Goal: Task Accomplishment & Management: Use online tool/utility

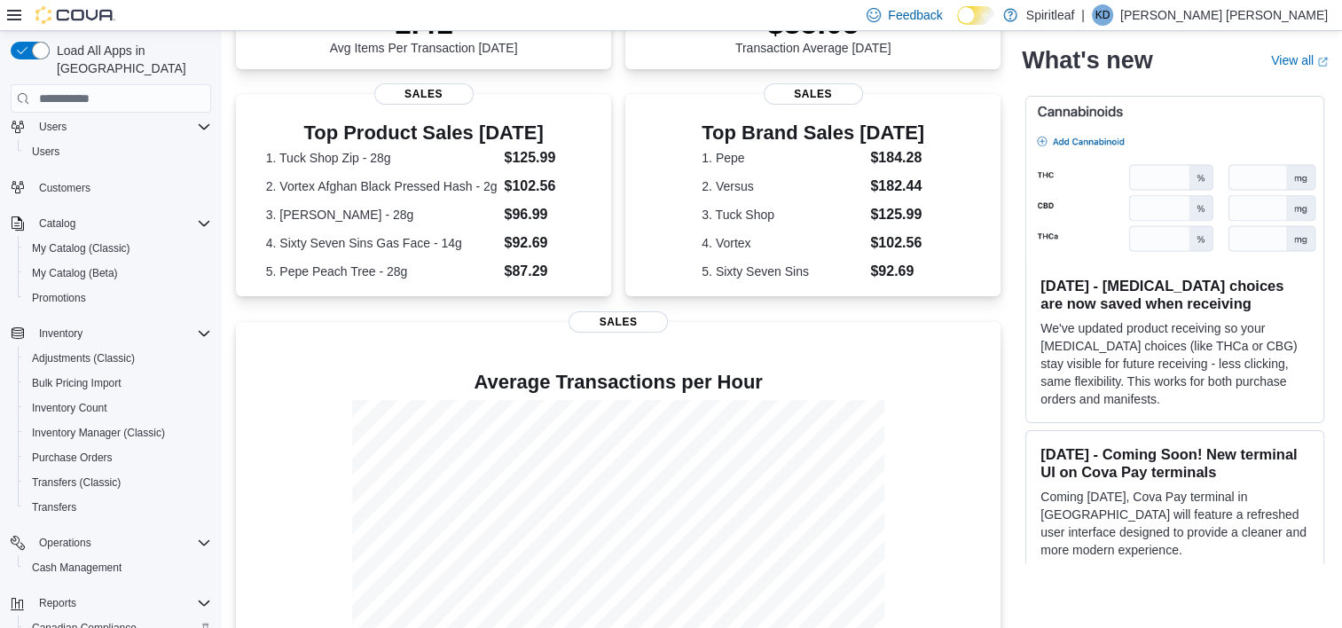
scroll to position [192, 0]
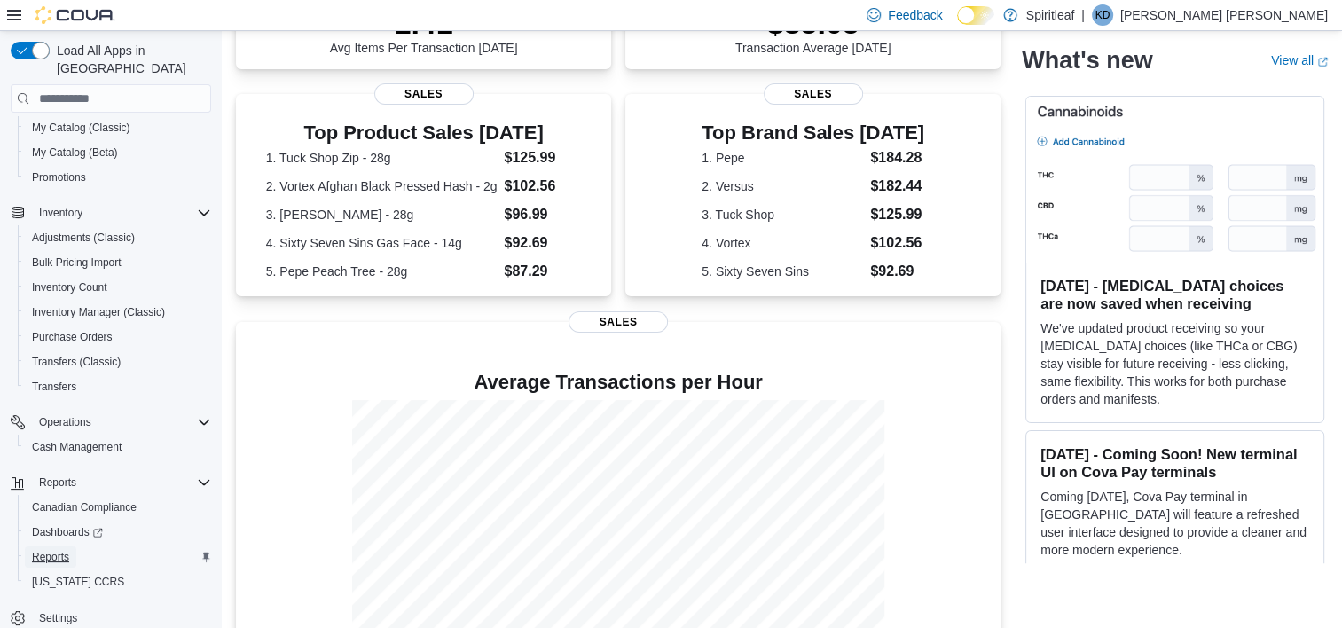
click at [57, 550] on span "Reports" at bounding box center [50, 557] width 37 height 14
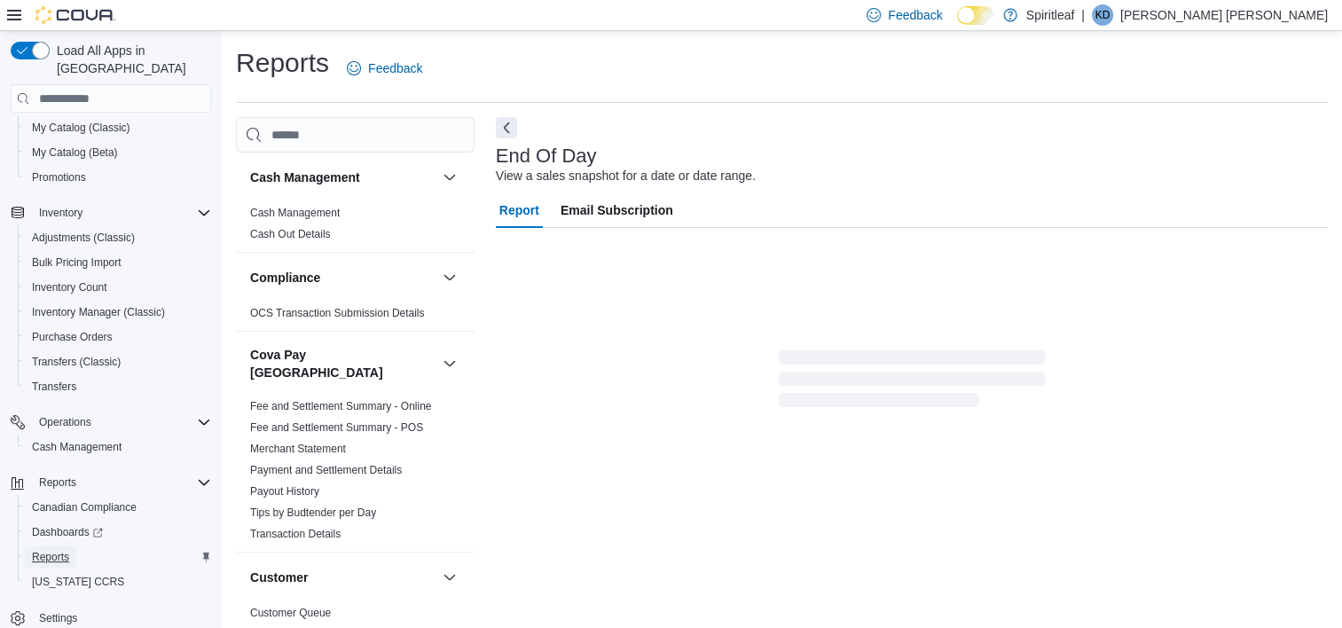
scroll to position [10, 0]
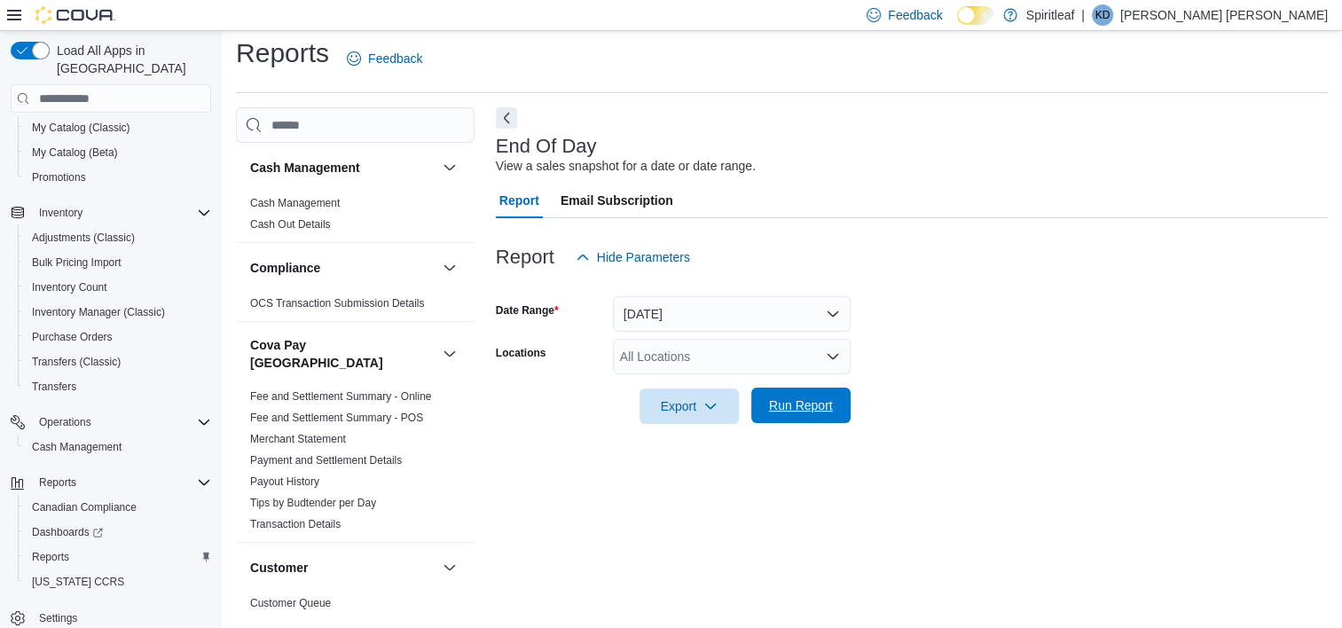
click at [797, 405] on span "Run Report" at bounding box center [801, 406] width 64 height 18
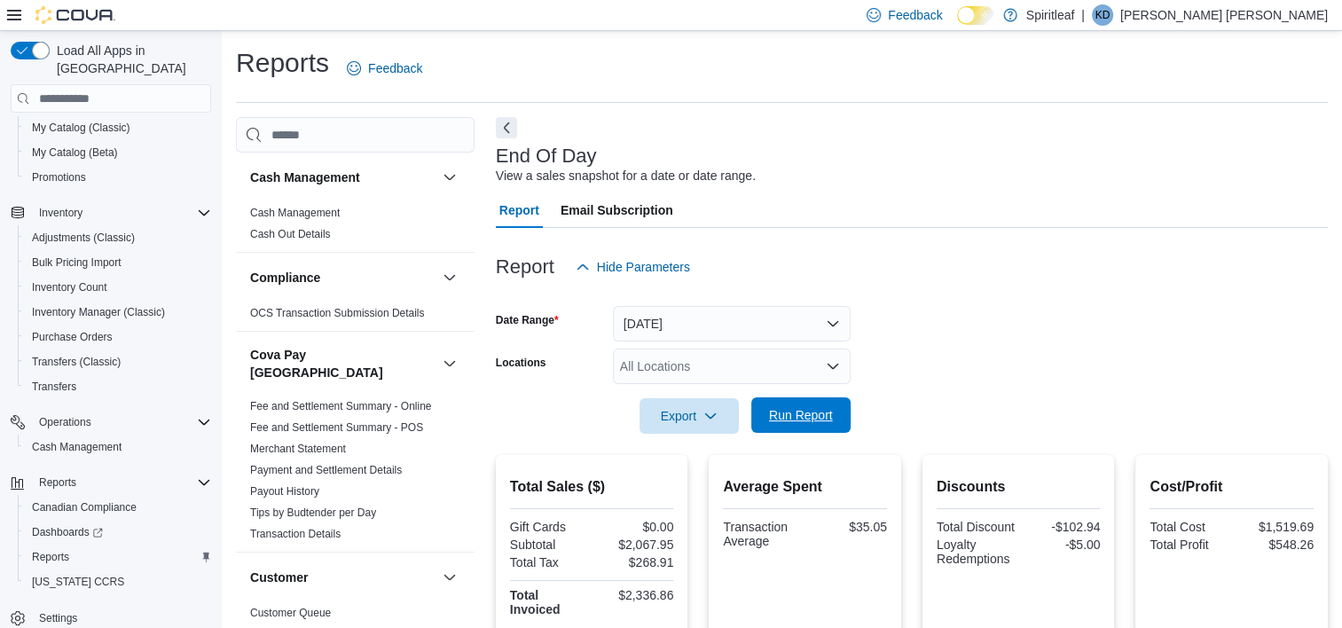
click at [790, 412] on span "Run Report" at bounding box center [801, 415] width 64 height 18
click at [808, 416] on span "Run Report" at bounding box center [801, 415] width 64 height 18
